Goal: Use online tool/utility: Utilize a website feature to perform a specific function

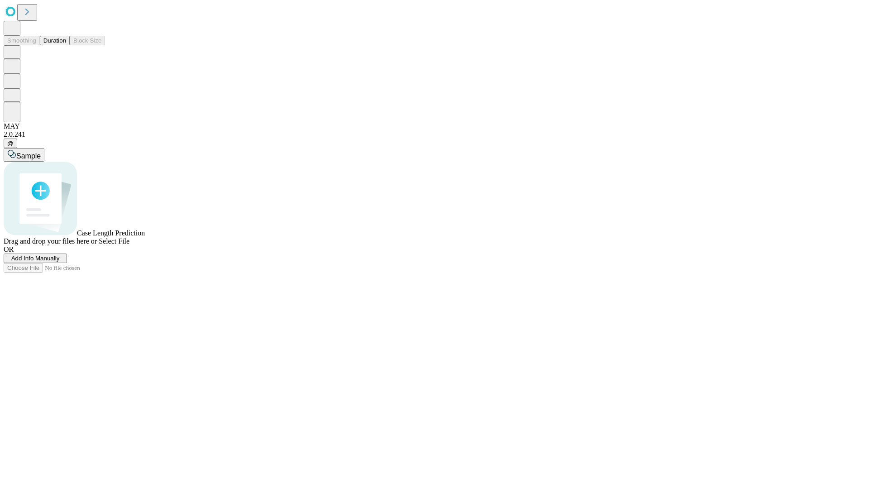
click at [66, 45] on button "Duration" at bounding box center [55, 41] width 30 height 10
click at [60, 262] on span "Add Info Manually" at bounding box center [35, 258] width 48 height 7
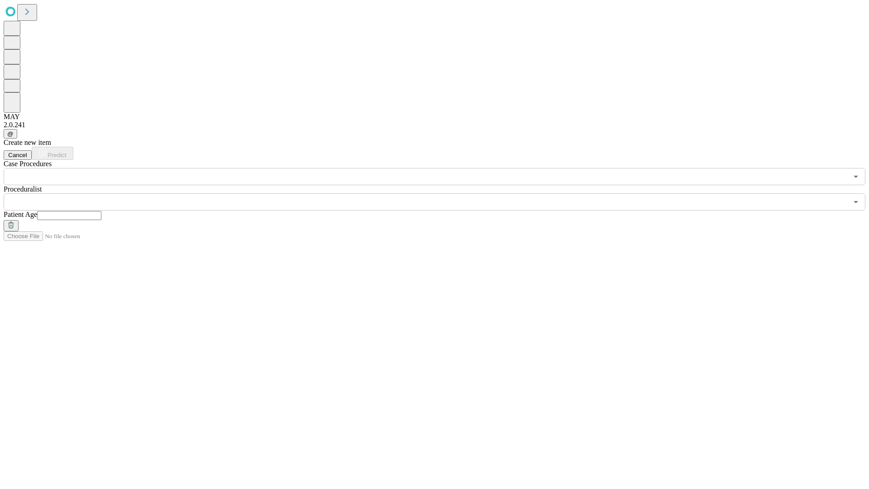
click at [101, 211] on input "text" at bounding box center [69, 215] width 64 height 9
type input "**"
click at [441, 193] on input "text" at bounding box center [426, 201] width 844 height 17
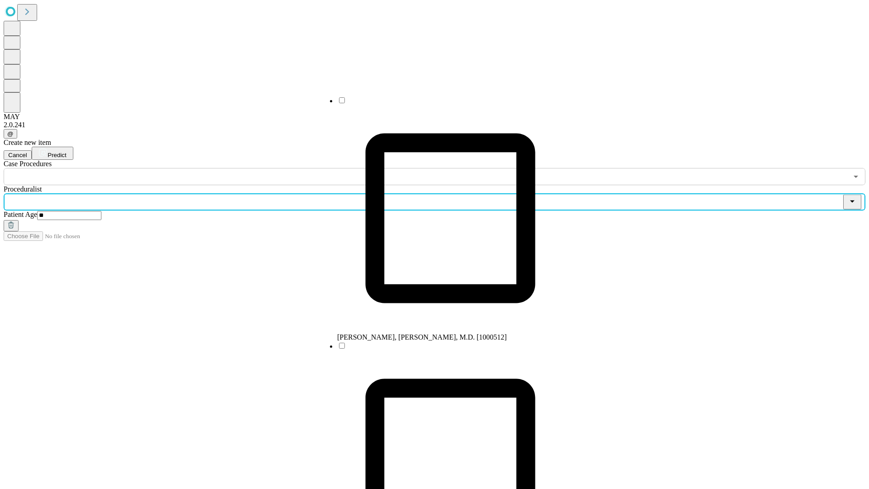
click at [441, 104] on li "[PERSON_NAME], [PERSON_NAME], M.D. [1000512]" at bounding box center [450, 218] width 226 height 245
click at [190, 168] on input "text" at bounding box center [426, 176] width 844 height 17
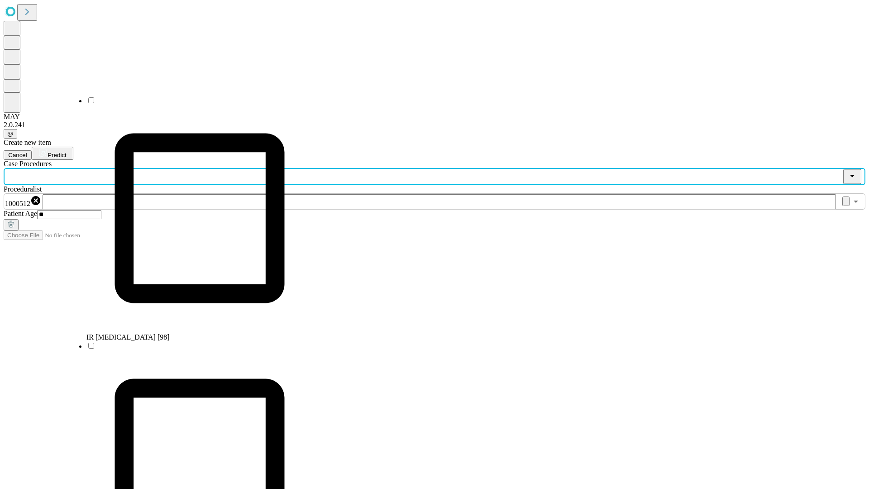
click at [190, 104] on li "IR [MEDICAL_DATA] [98]" at bounding box center [199, 218] width 226 height 245
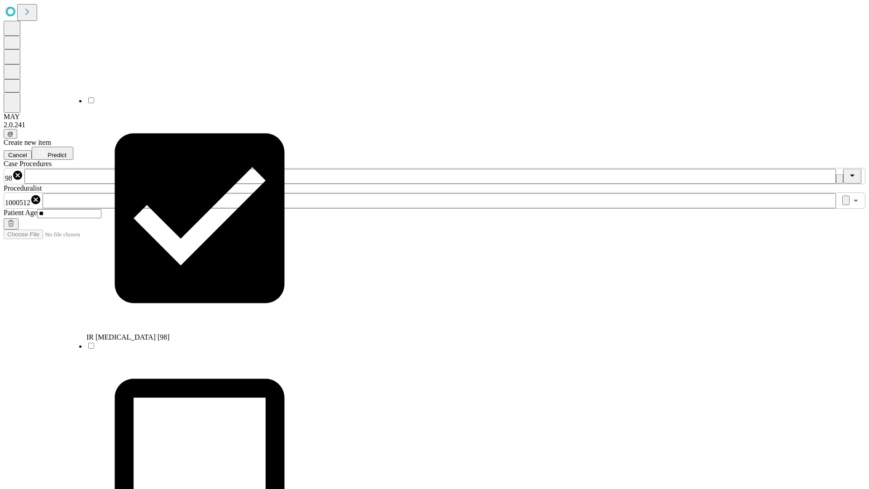
click at [66, 152] on span "Predict" at bounding box center [57, 155] width 19 height 7
